Goal: Find specific page/section: Find specific page/section

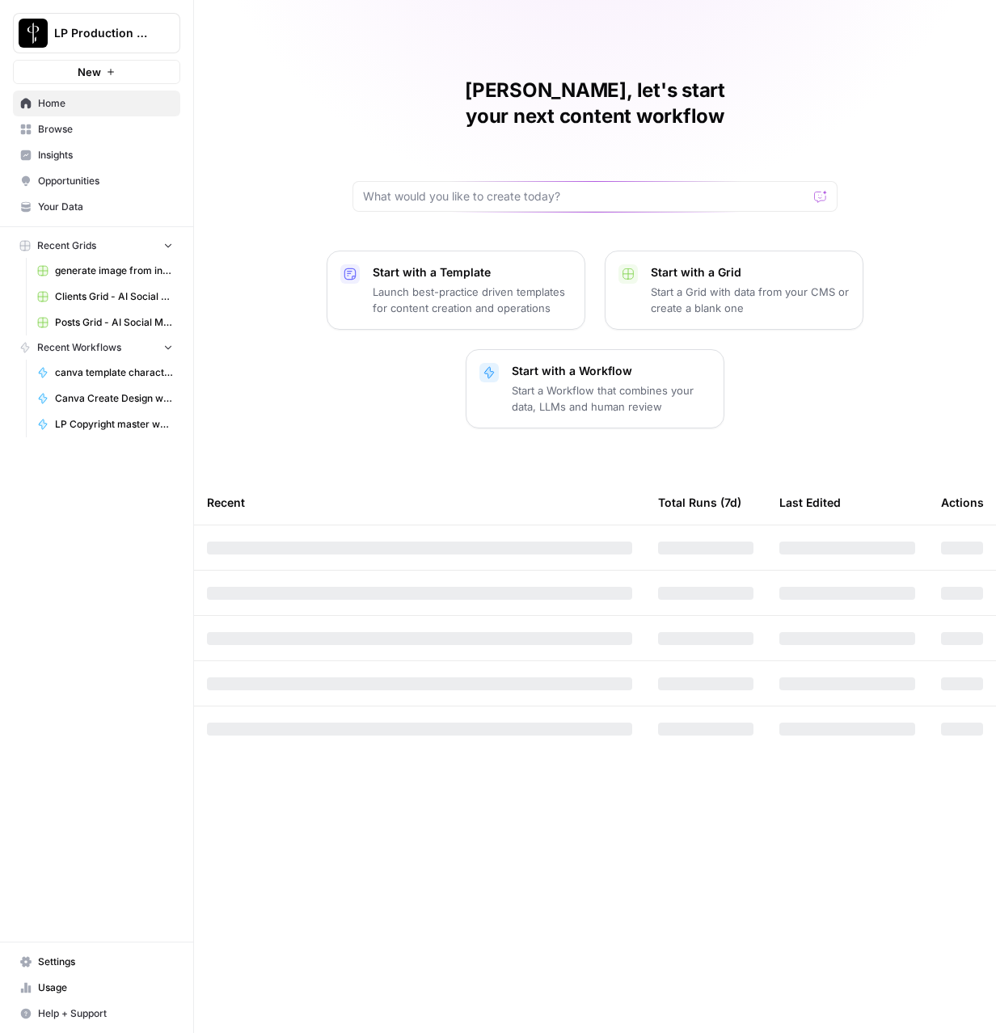
click at [101, 21] on button "LP Production Workloads" at bounding box center [96, 33] width 167 height 40
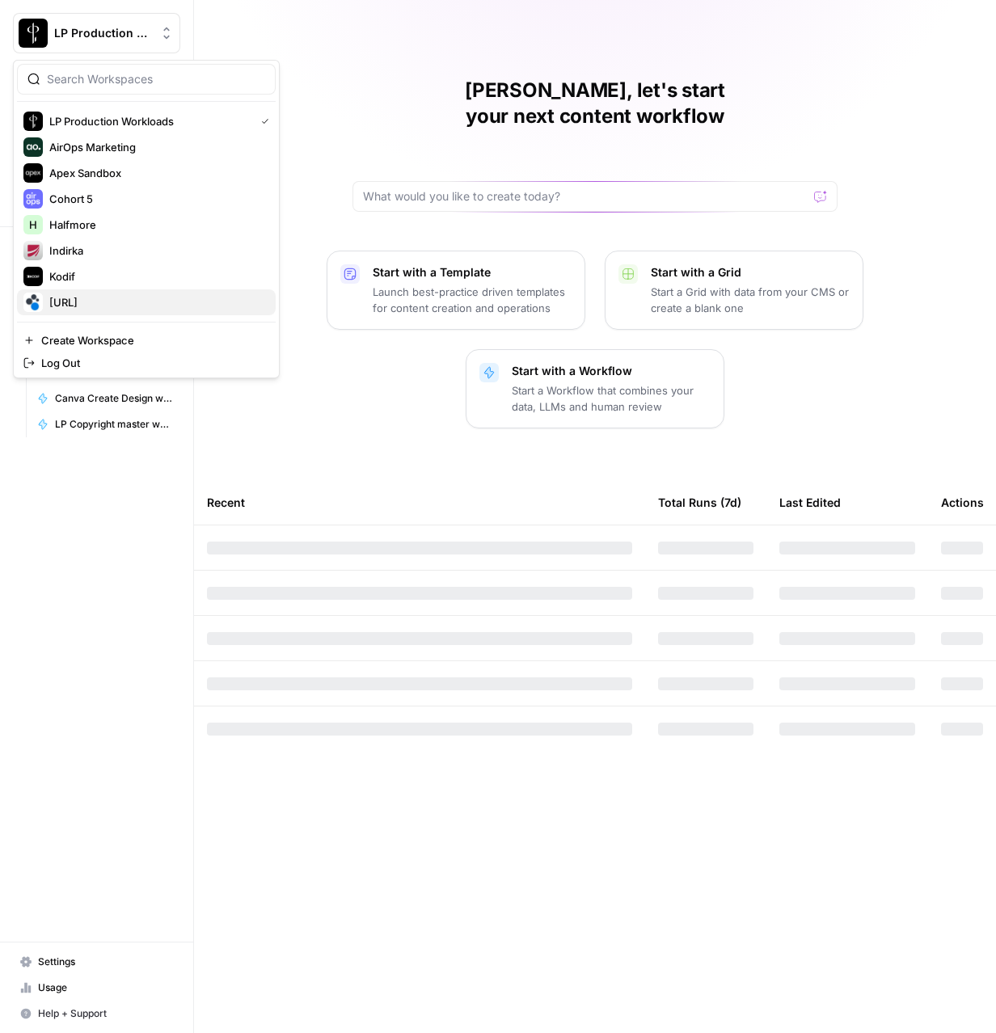
click at [74, 304] on span "[URL]" at bounding box center [155, 302] width 213 height 16
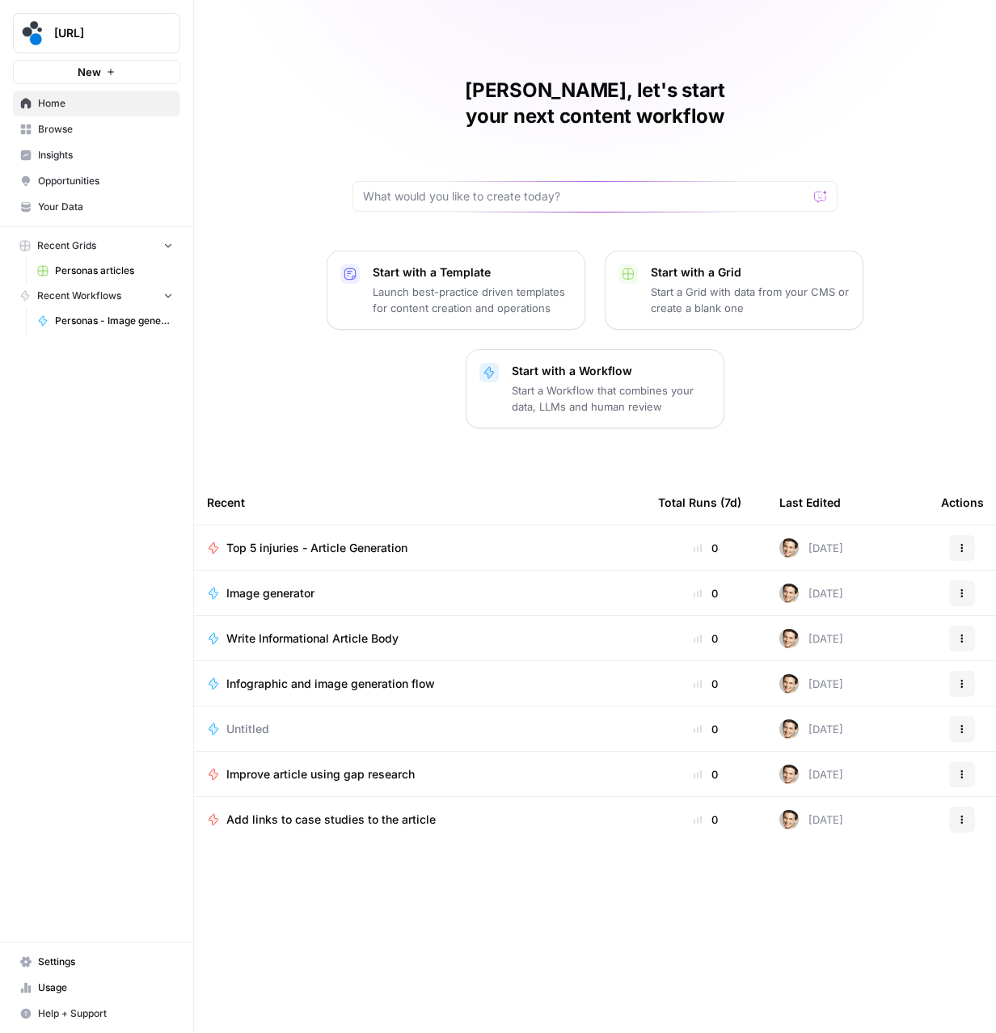
click at [59, 155] on span "Insights" at bounding box center [105, 155] width 135 height 15
